Goal: Transaction & Acquisition: Obtain resource

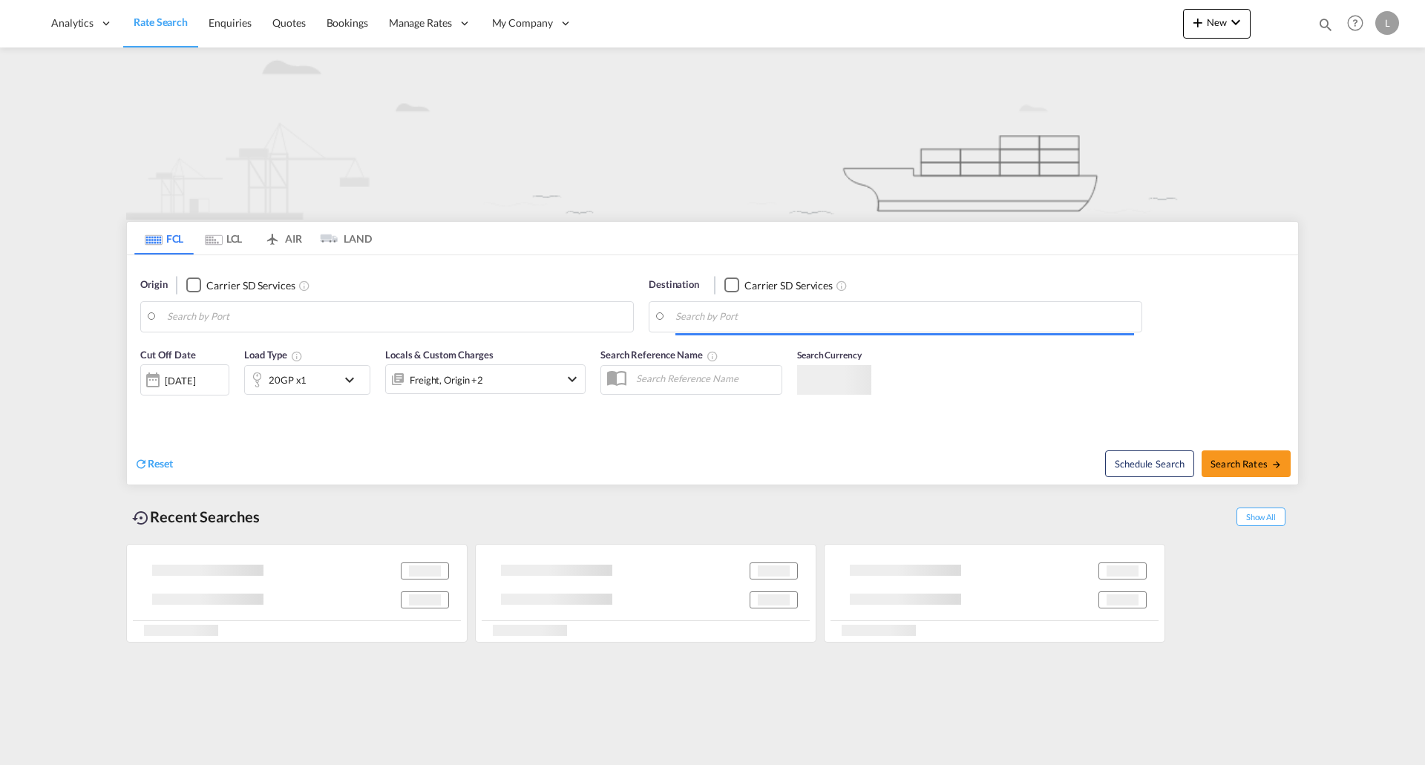
type input "[GEOGRAPHIC_DATA], [GEOGRAPHIC_DATA], [GEOGRAPHIC_DATA]"
type input "[GEOGRAPHIC_DATA], GBSOU"
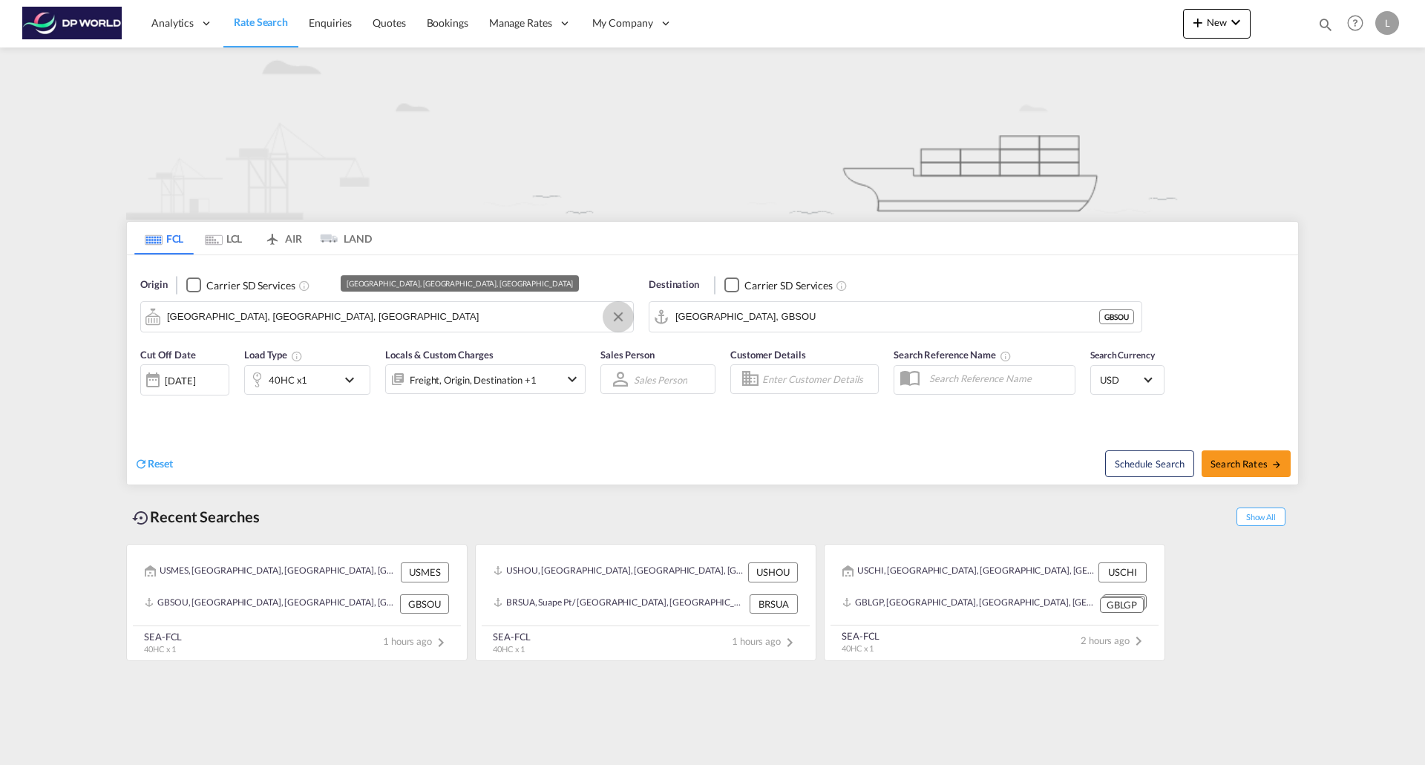
click at [617, 315] on button "Clear Input" at bounding box center [618, 317] width 22 height 22
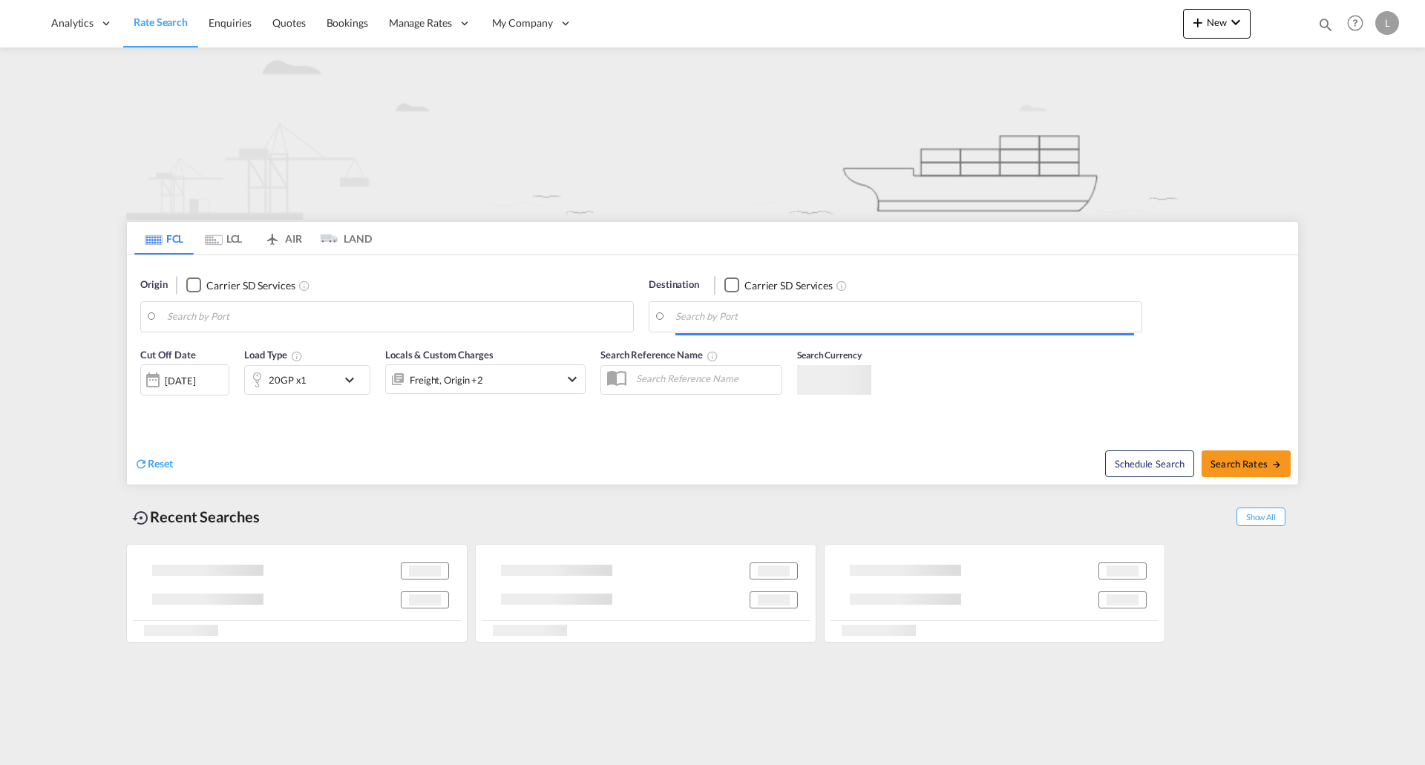
type input "[GEOGRAPHIC_DATA], [GEOGRAPHIC_DATA], [GEOGRAPHIC_DATA]"
type input "[GEOGRAPHIC_DATA], GBSOU"
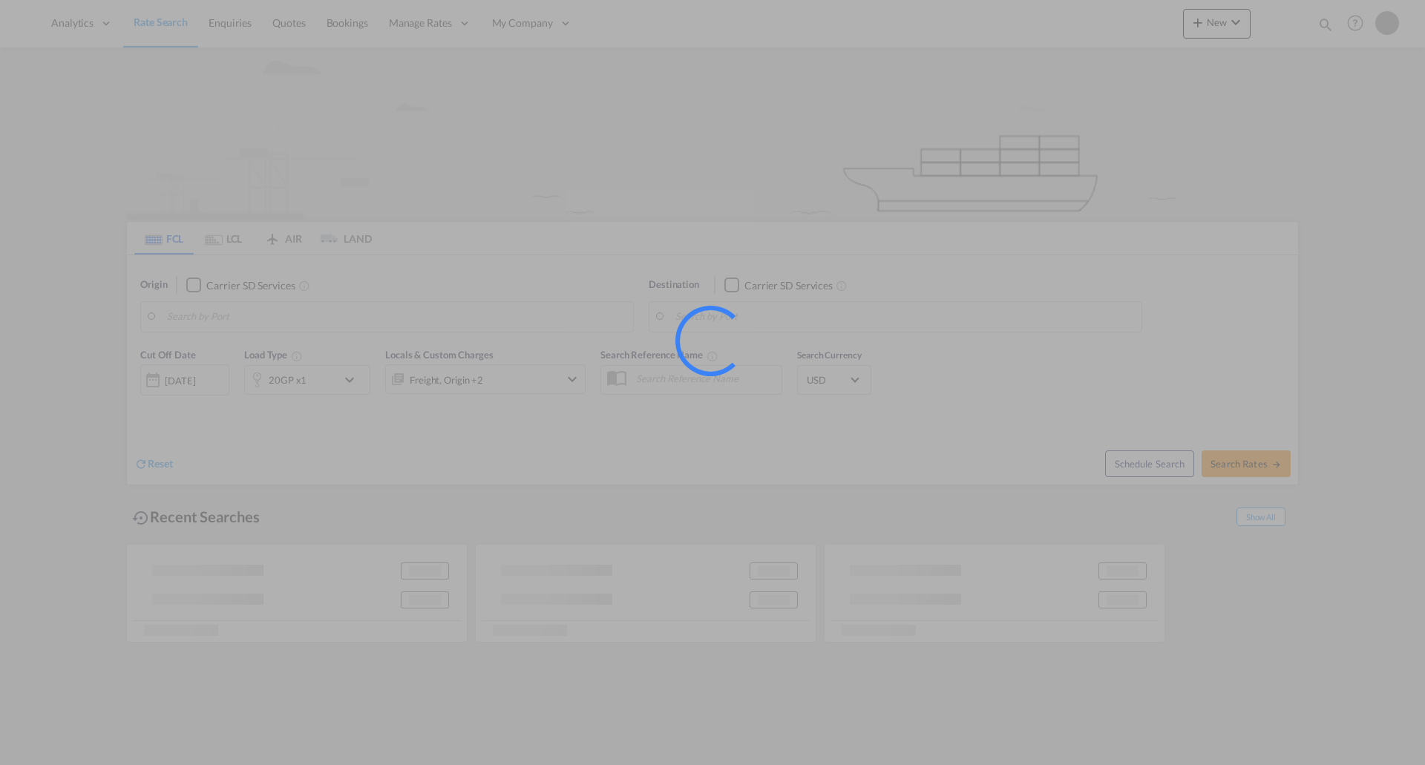
type input "[GEOGRAPHIC_DATA], [GEOGRAPHIC_DATA], [GEOGRAPHIC_DATA]"
type input "[GEOGRAPHIC_DATA], GBSOU"
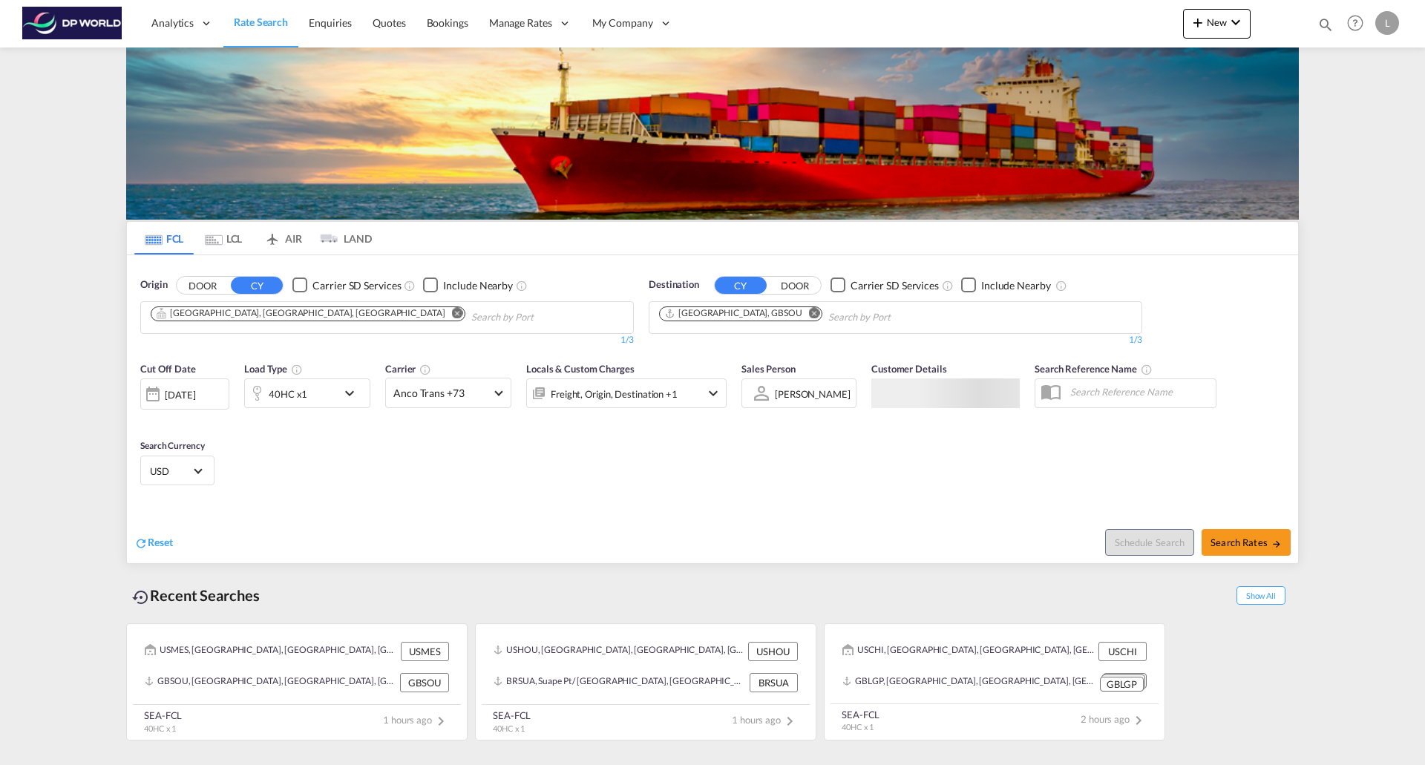
click at [452, 312] on md-icon "Remove" at bounding box center [457, 312] width 11 height 11
click at [809, 313] on md-icon "Remove" at bounding box center [814, 312] width 11 height 11
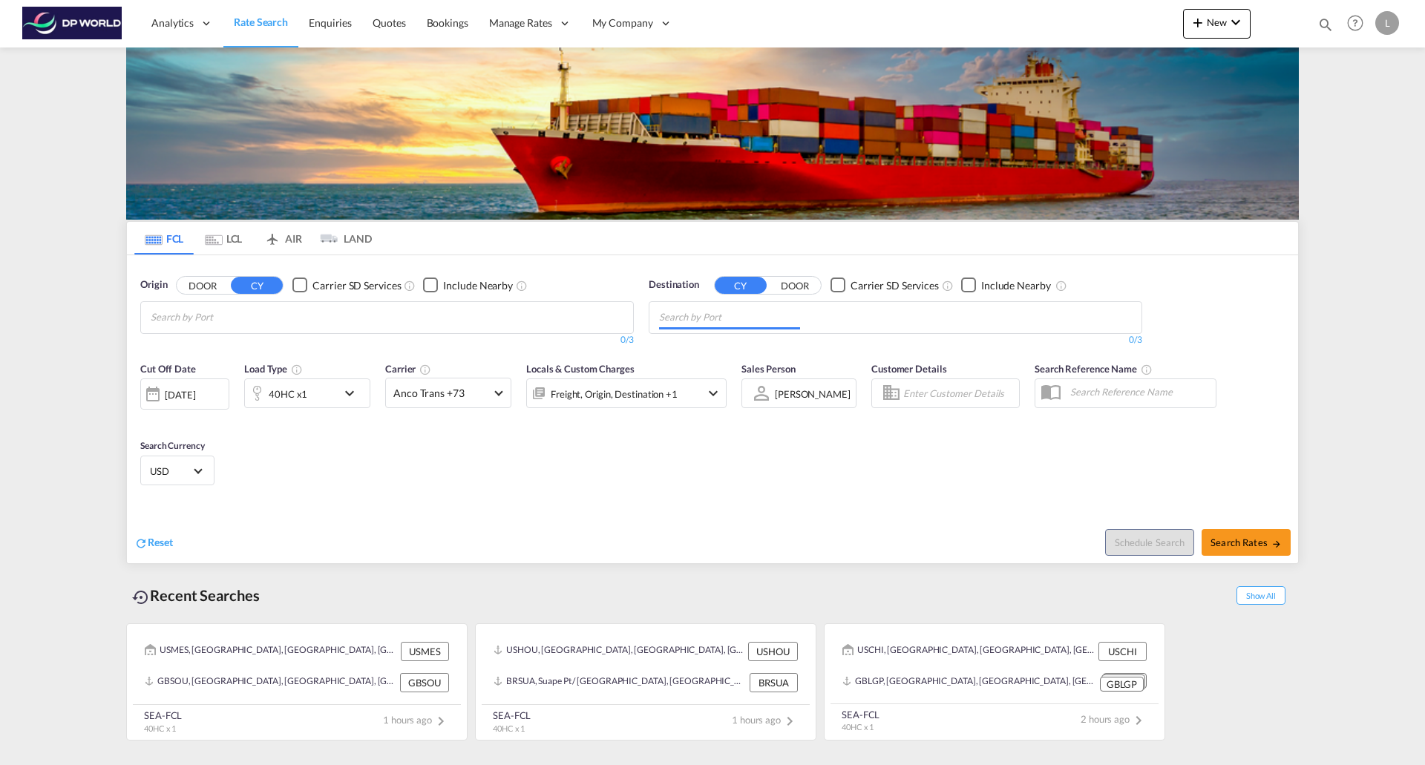
click at [529, 315] on body "Analytics Reports Dashboard Rate Search Enquiries Quotes Bookings" at bounding box center [712, 382] width 1425 height 765
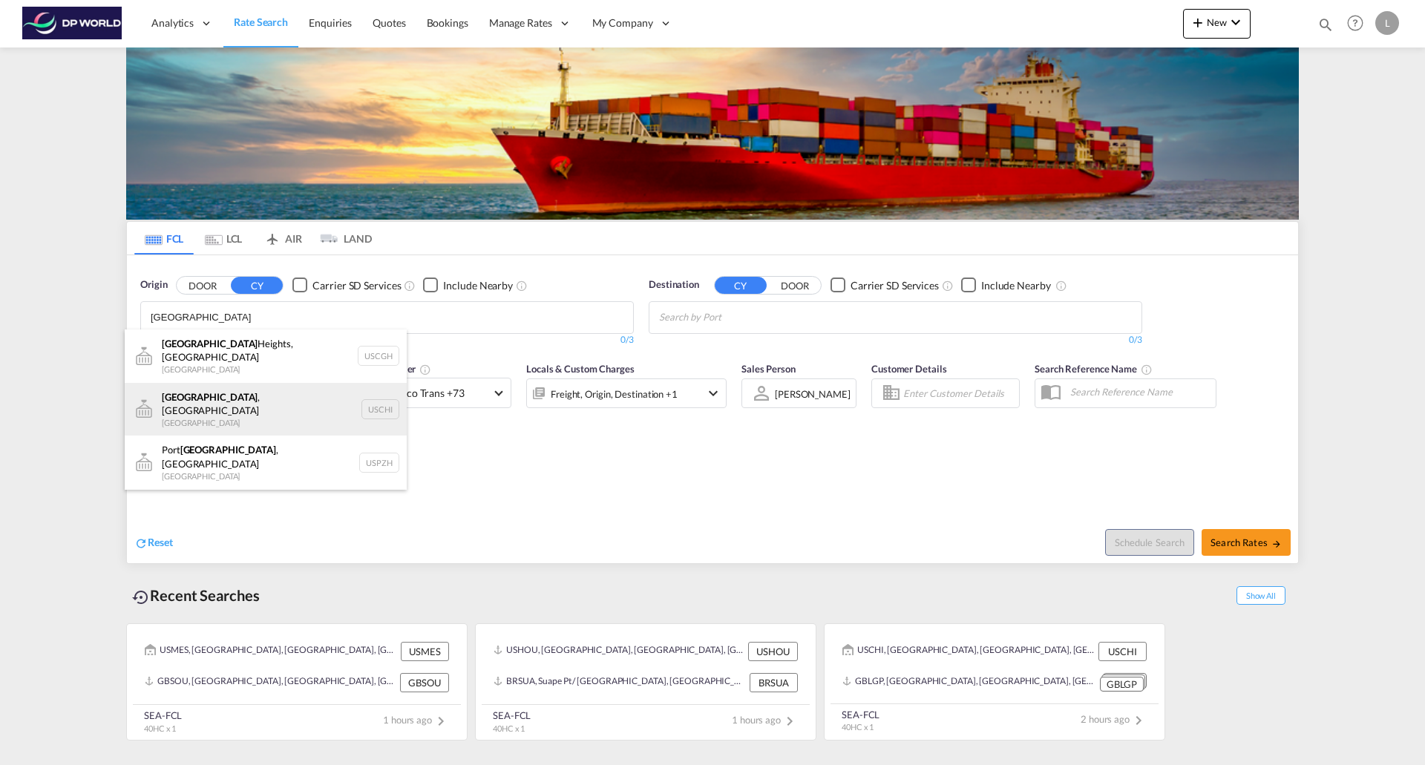
type input "chicago"
click at [197, 399] on div "Chicago , IL United States USCHI" at bounding box center [266, 409] width 282 height 53
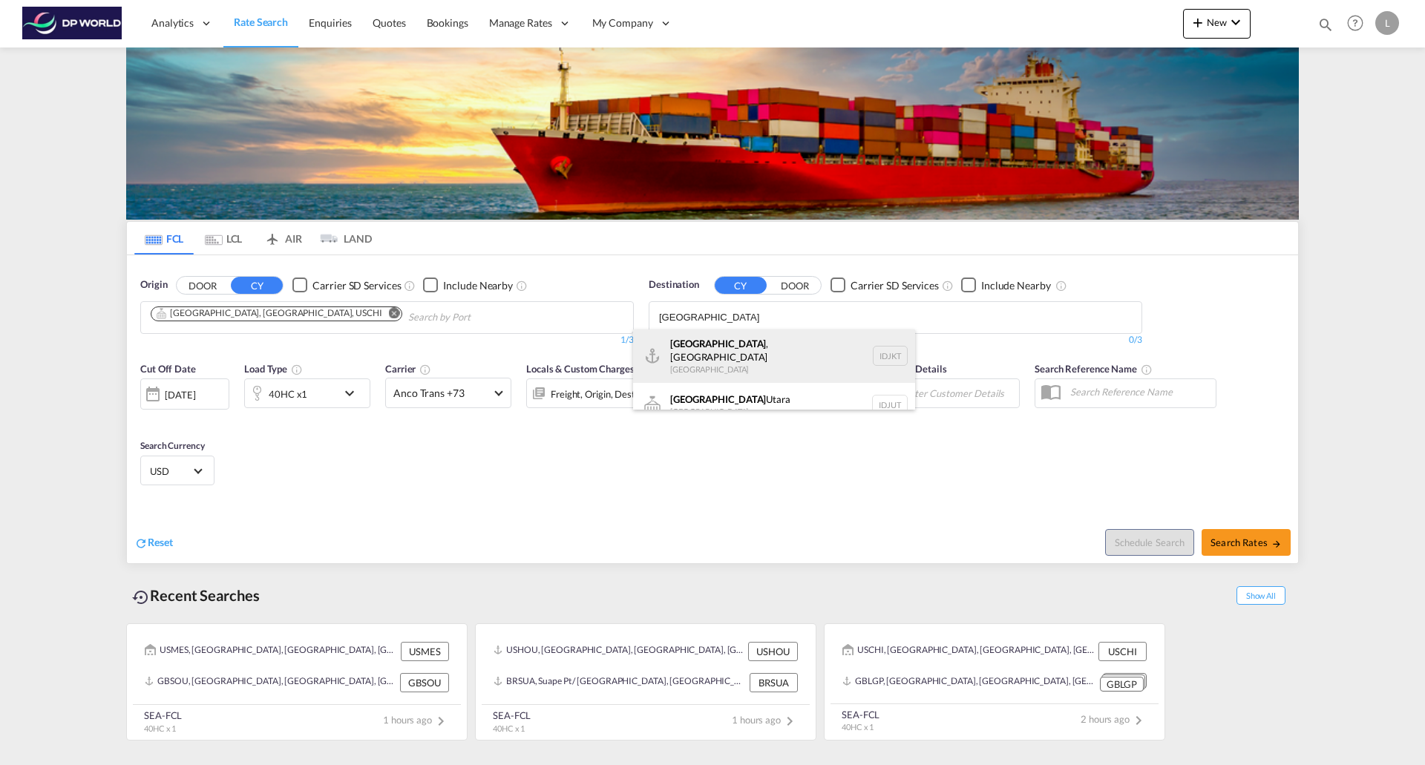
type input "jakarta"
click at [693, 349] on div "Jakarta , Java Indonesia IDJKT" at bounding box center [774, 356] width 282 height 53
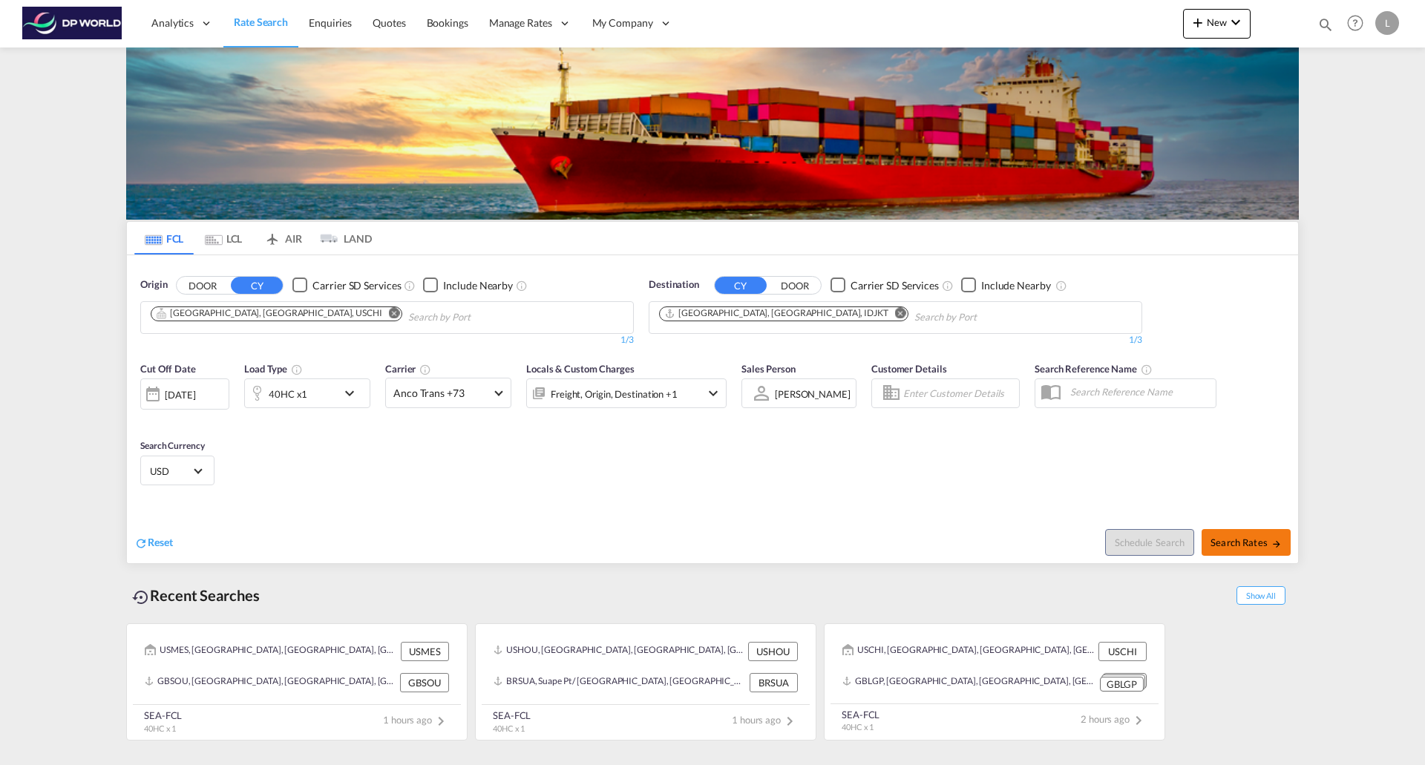
click at [1233, 554] on button "Search Rates" at bounding box center [1246, 542] width 89 height 27
type input "USCHI to IDJKT / 15 Aug 2025"
